Goal: Task Accomplishment & Management: Complete application form

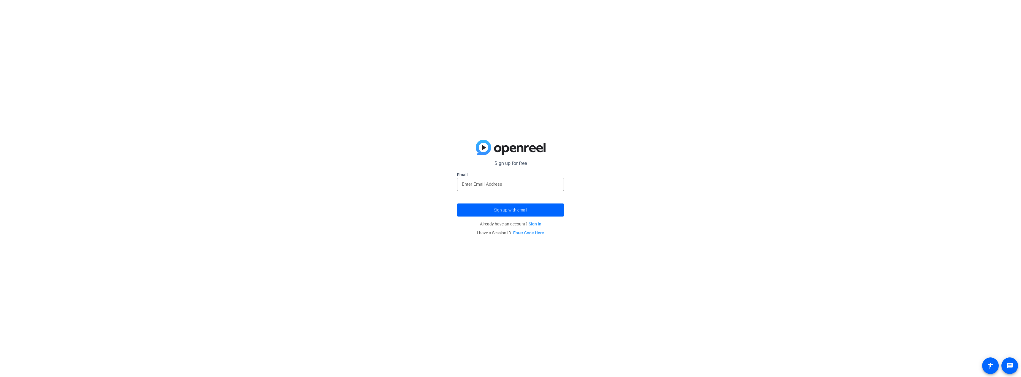
click at [486, 184] on input "email" at bounding box center [510, 184] width 97 height 7
type input "[EMAIL_ADDRESS][DOMAIN_NAME]"
click at [457, 204] on button "Sign up with email" at bounding box center [510, 210] width 107 height 13
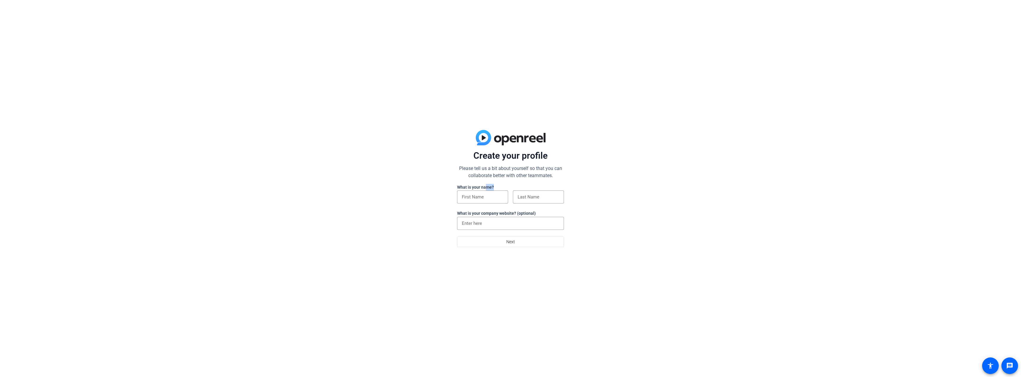
click at [486, 191] on div "What is your name? What is your company website? (optional)" at bounding box center [510, 210] width 107 height 53
click at [486, 196] on input at bounding box center [483, 197] width 42 height 7
type input "[PERSON_NAME]"
click at [495, 223] on input at bounding box center [510, 223] width 97 height 7
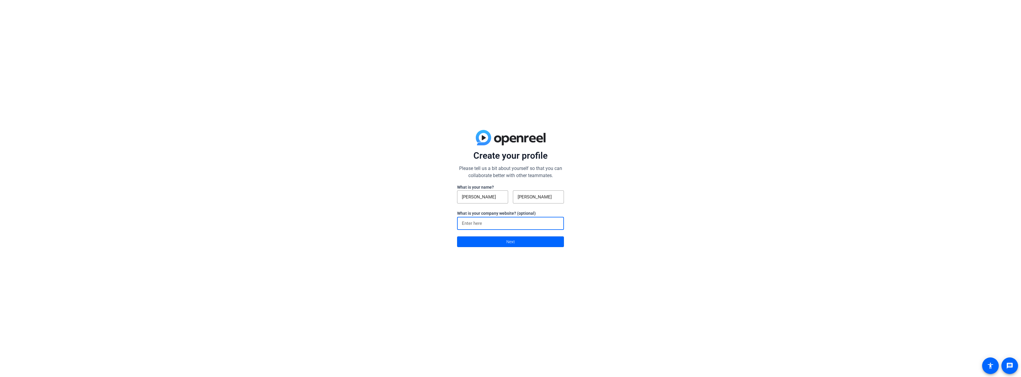
click at [496, 240] on span at bounding box center [510, 242] width 106 height 14
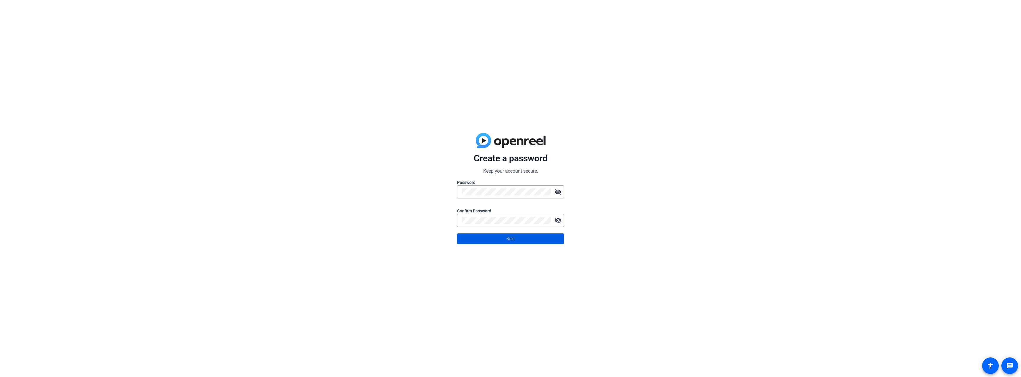
click at [510, 235] on span "Next" at bounding box center [510, 238] width 9 height 11
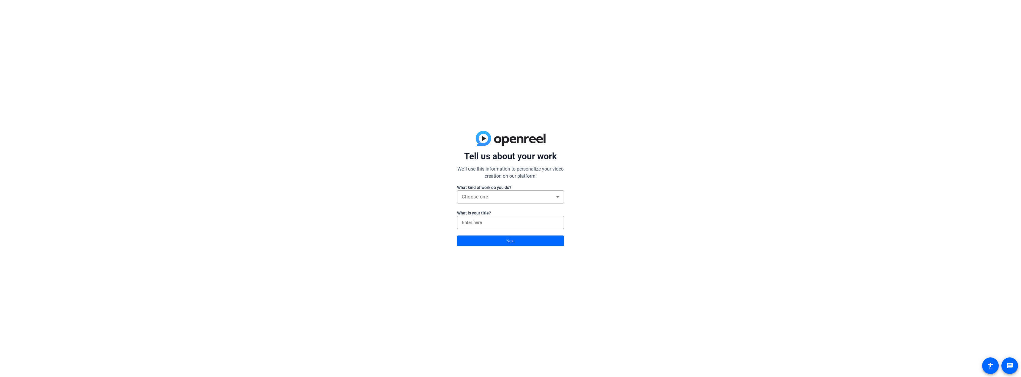
click at [489, 196] on div "Choose one" at bounding box center [509, 197] width 94 height 7
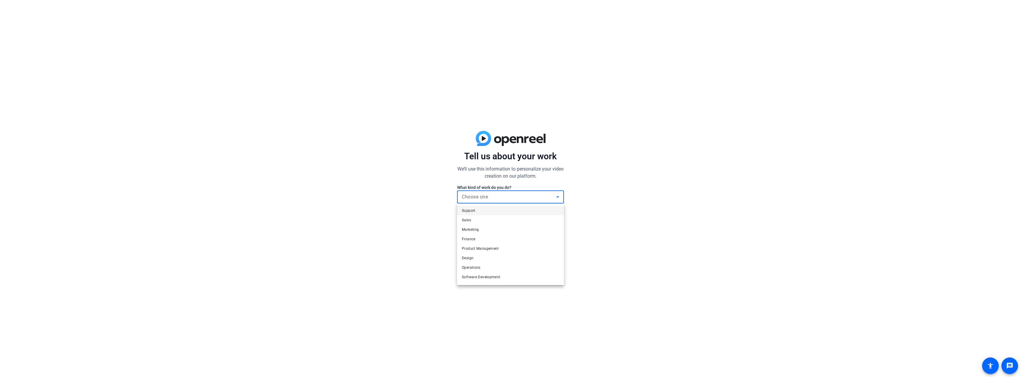
scroll to position [18, 0]
click at [484, 281] on mat-option "Other" at bounding box center [510, 277] width 107 height 9
click at [482, 220] on input at bounding box center [510, 222] width 97 height 7
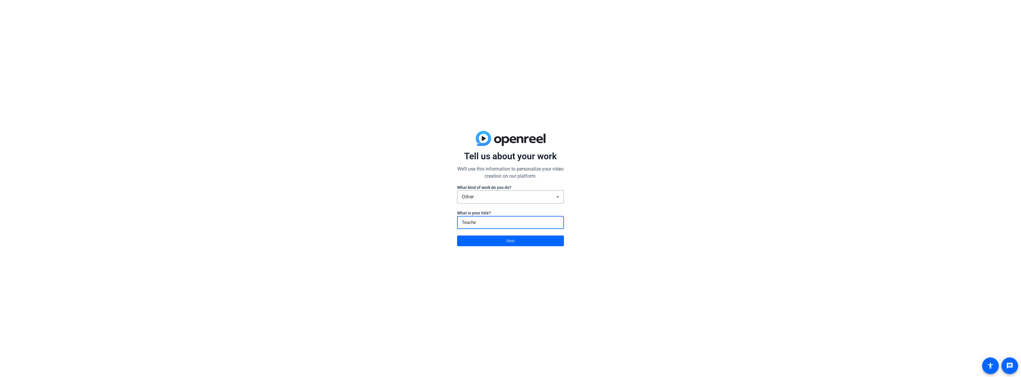
type input "Teacher"
click button "Next" at bounding box center [510, 241] width 107 height 11
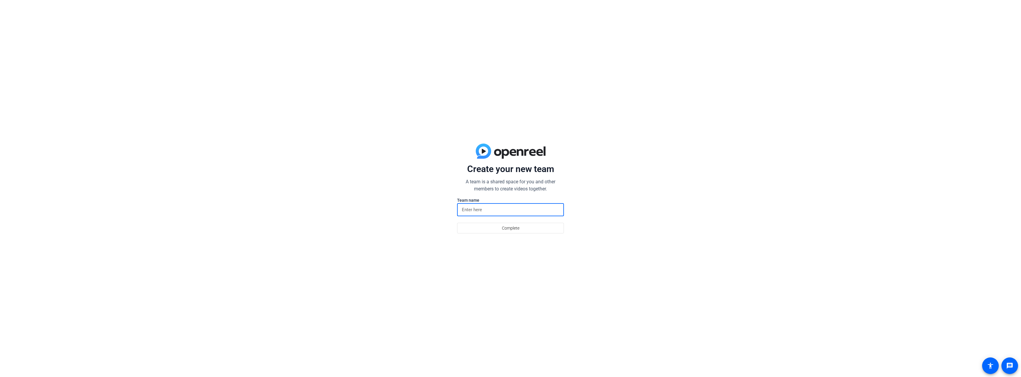
click at [474, 211] on input at bounding box center [510, 209] width 97 height 7
type input "[PERSON_NAME]"
click at [486, 227] on span at bounding box center [510, 228] width 106 height 14
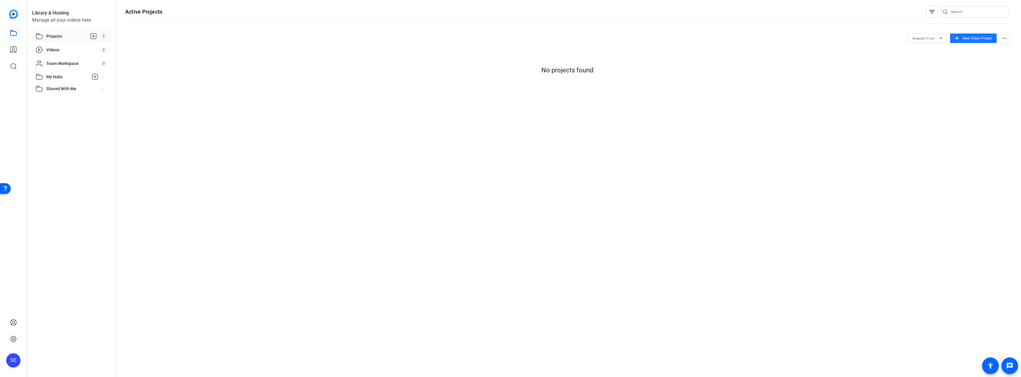
click at [973, 35] on span at bounding box center [973, 38] width 47 height 14
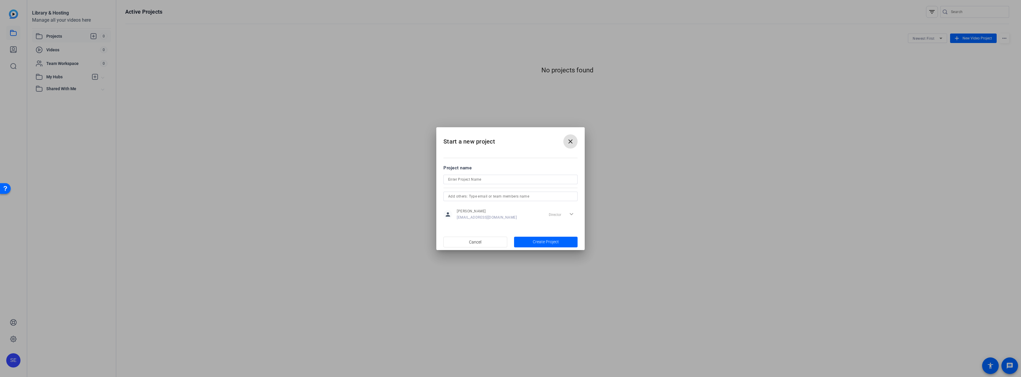
click at [538, 243] on span "Create Project" at bounding box center [546, 242] width 26 height 6
click at [481, 176] on input at bounding box center [510, 176] width 125 height 7
type input "post m3"
click at [548, 236] on span "button" at bounding box center [546, 242] width 64 height 14
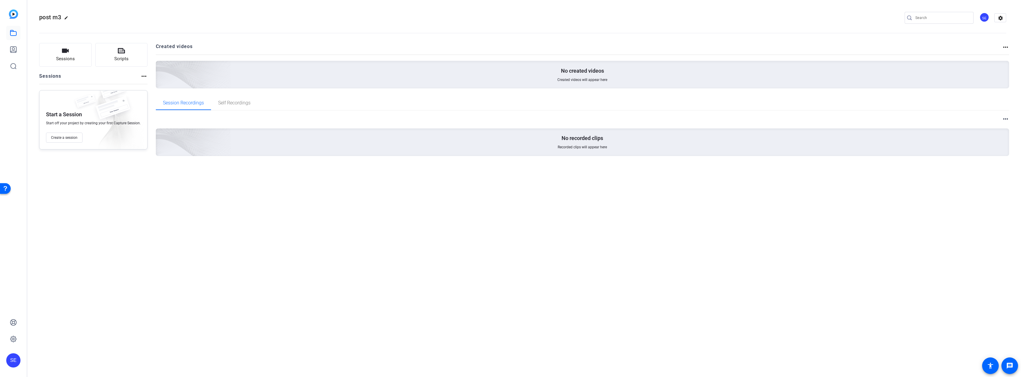
click at [69, 138] on span "Create a session" at bounding box center [64, 137] width 26 height 5
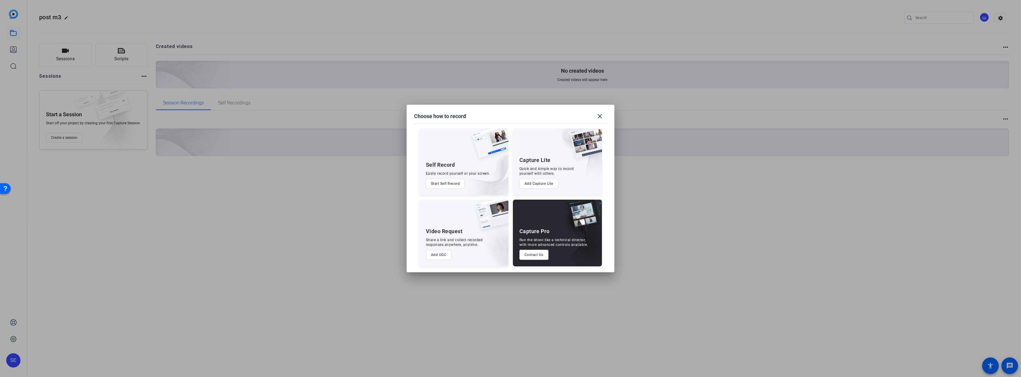
click at [439, 183] on button "Start Self Record" at bounding box center [445, 184] width 39 height 10
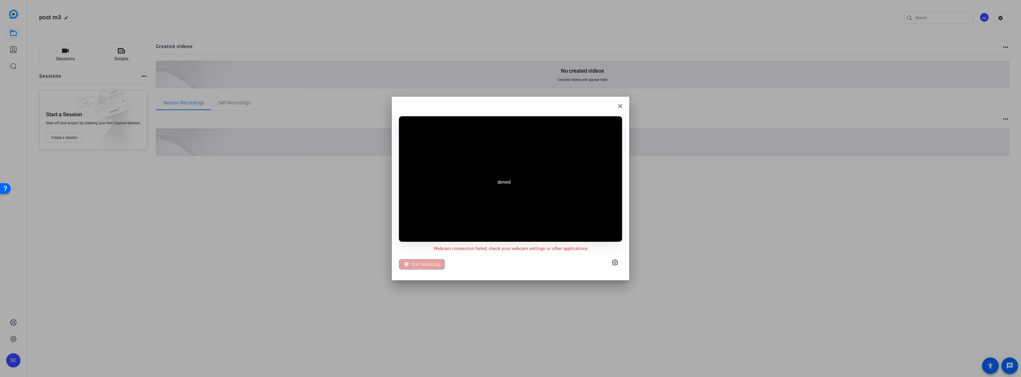
click at [618, 108] on mat-icon "close" at bounding box center [620, 106] width 7 height 7
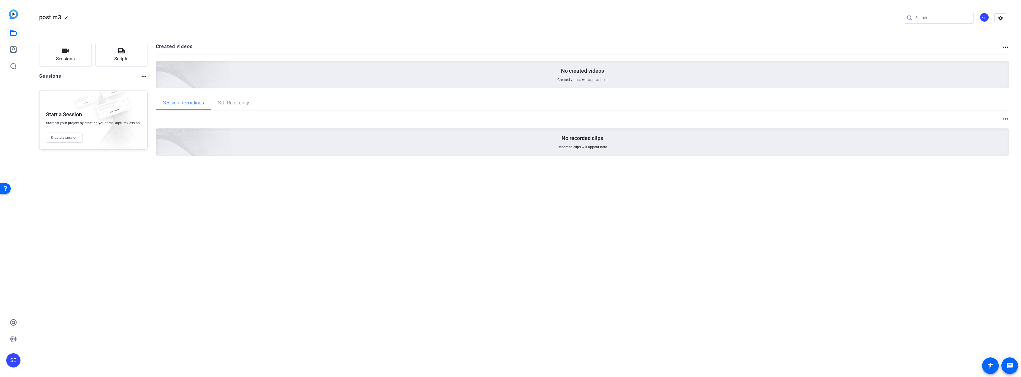
click at [928, 16] on input "Search" at bounding box center [941, 17] width 53 height 7
type input "voice"
